Goal: Use online tool/utility: Use online tool/utility

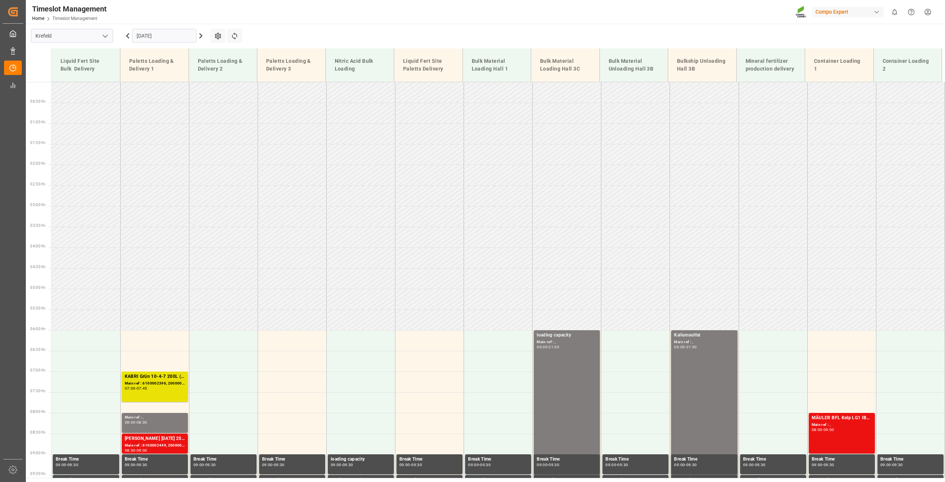
scroll to position [334, 0]
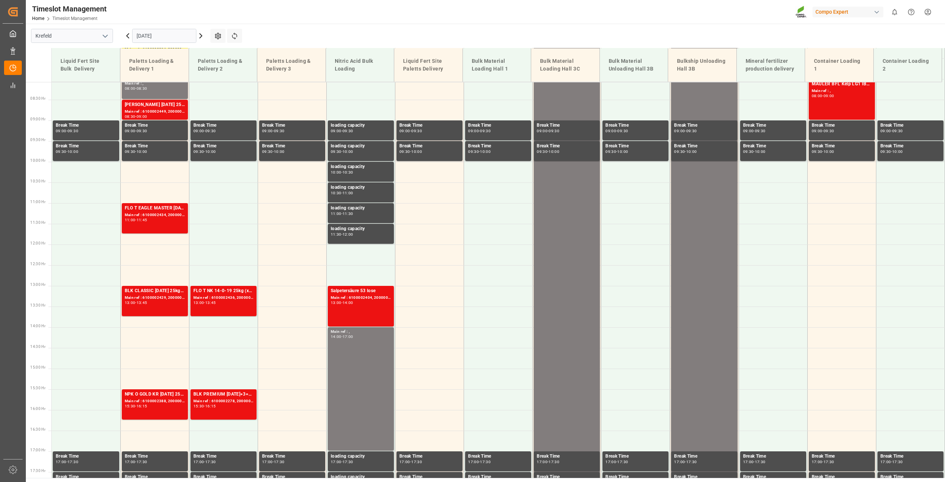
click at [201, 34] on icon at bounding box center [201, 36] width 2 height 4
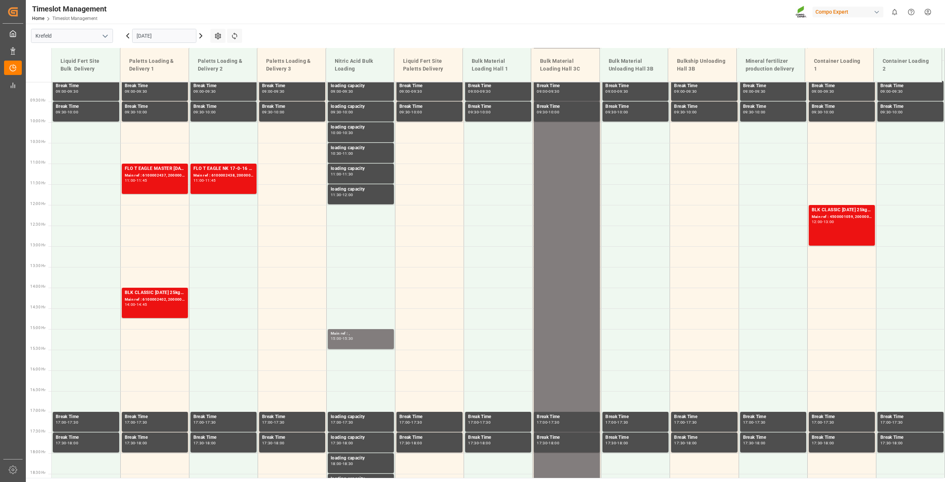
scroll to position [375, 0]
